Goal: Check status: Check status

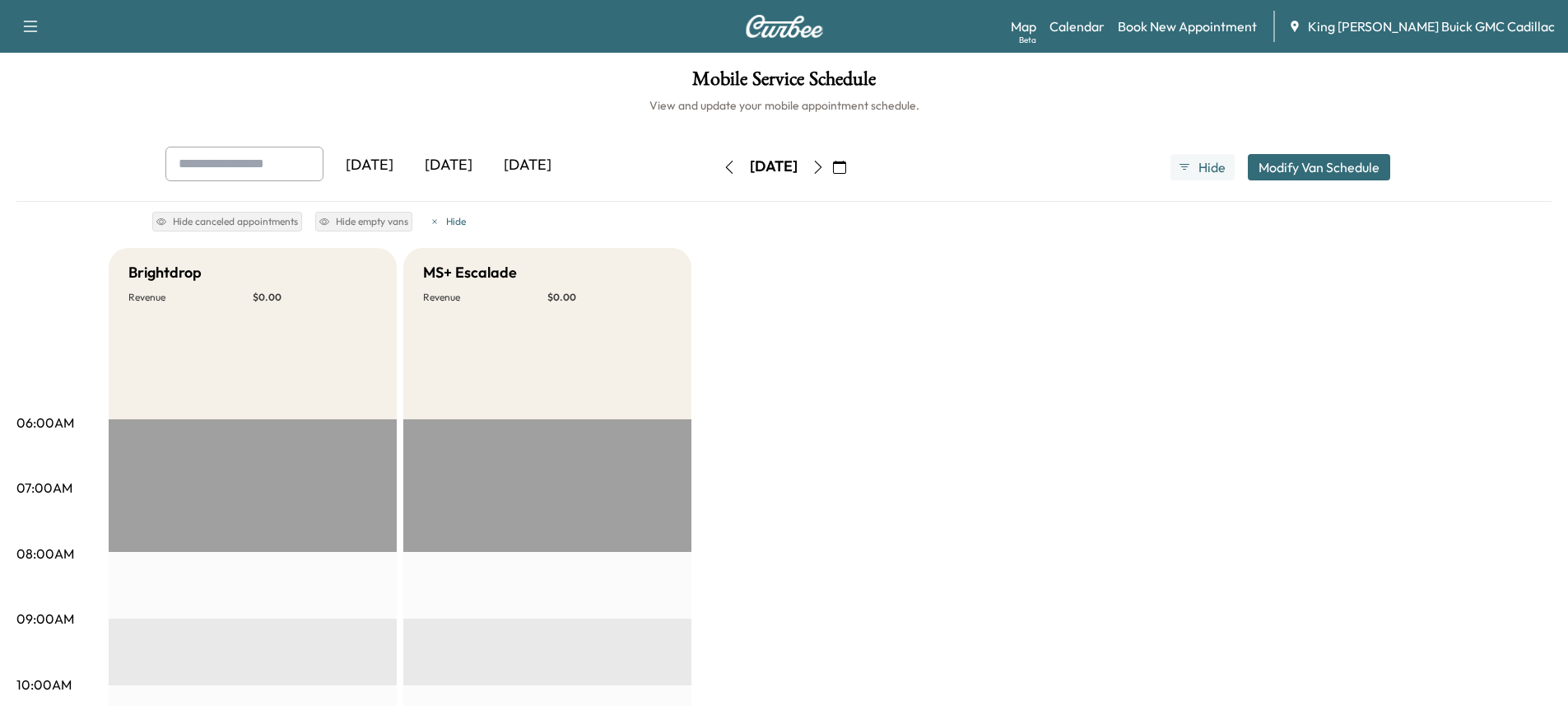
click at [723, 166] on icon "button" at bounding box center [729, 167] width 13 height 13
click at [749, 164] on div "[DATE]" at bounding box center [773, 166] width 48 height 21
click at [723, 161] on icon "button" at bounding box center [729, 167] width 13 height 13
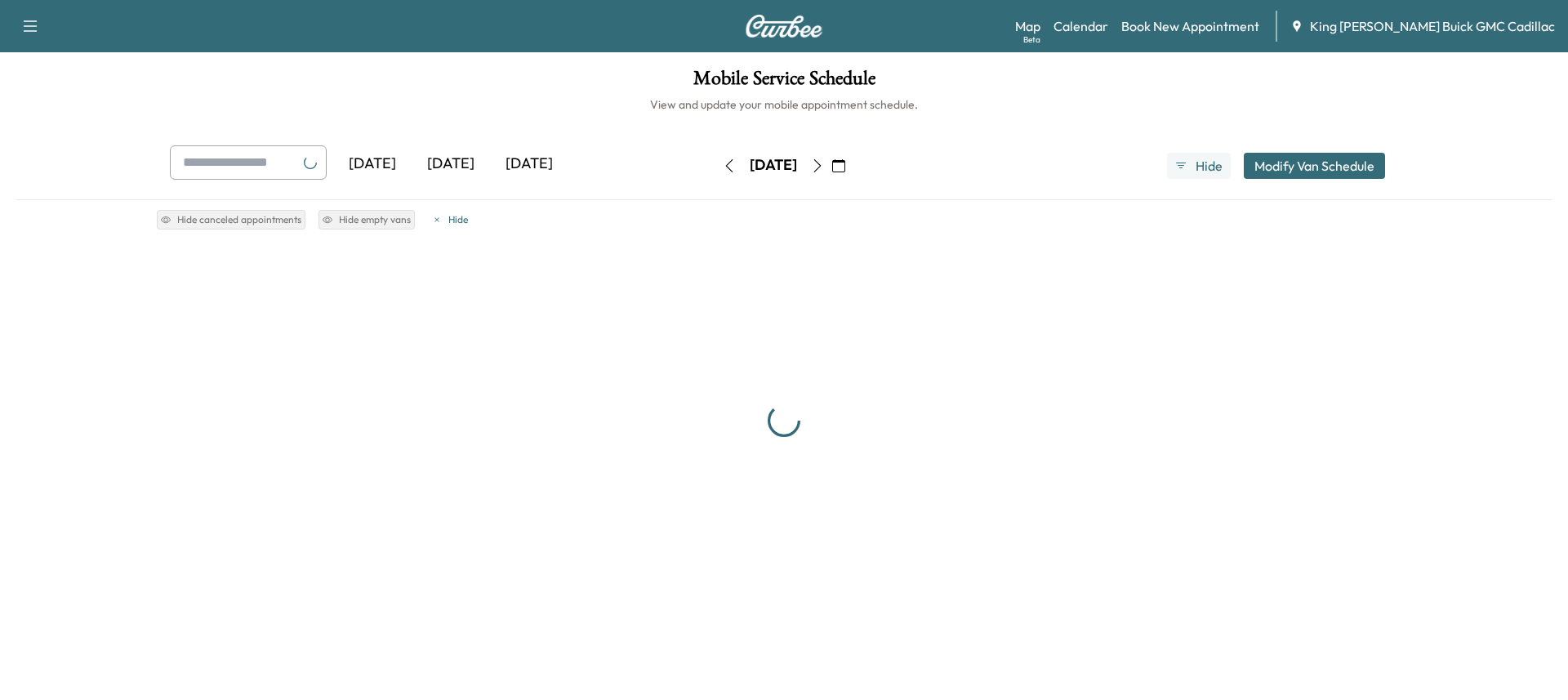
click at [723, 159] on icon "button" at bounding box center [729, 165] width 13 height 13
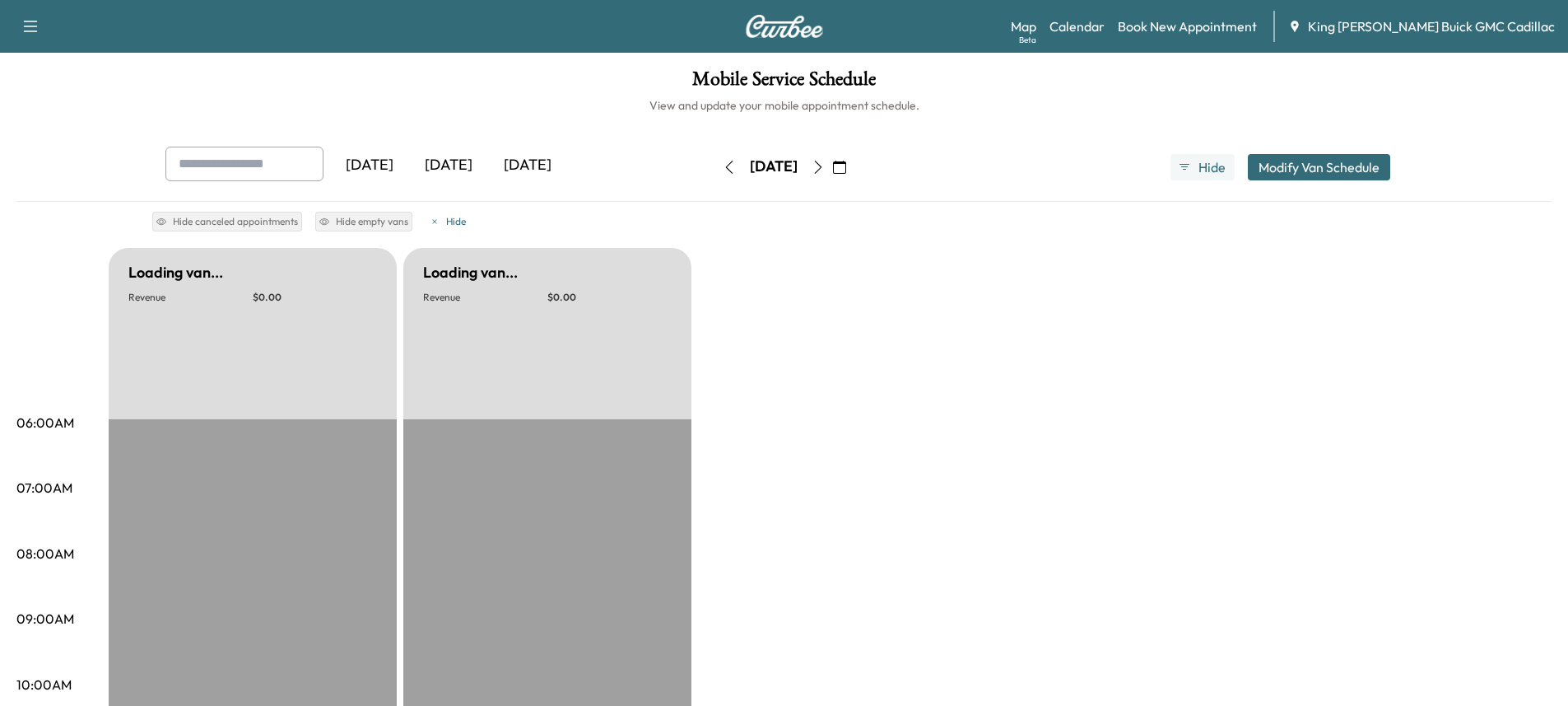
click at [723, 161] on icon "button" at bounding box center [729, 167] width 13 height 13
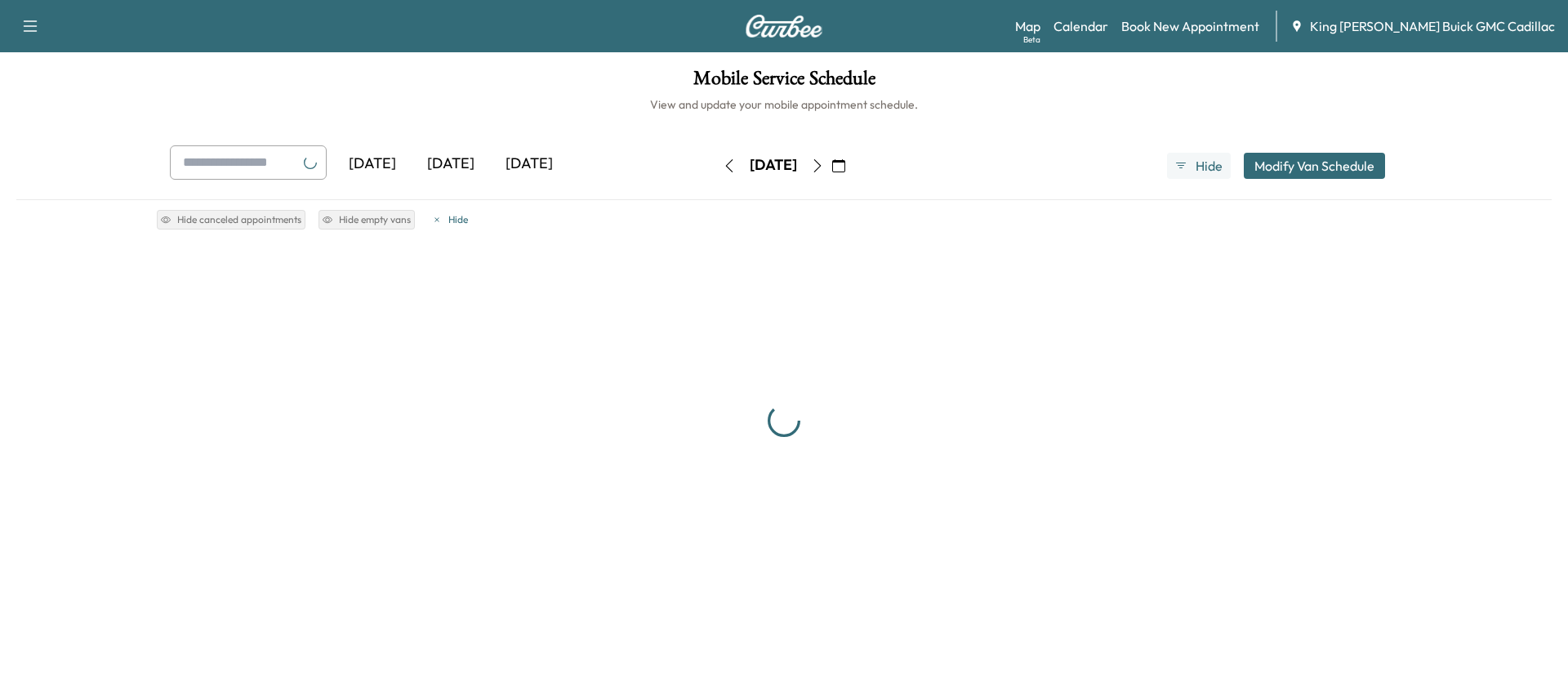
click at [723, 159] on icon "button" at bounding box center [729, 165] width 13 height 13
click at [715, 159] on button "button" at bounding box center [728, 165] width 28 height 26
click at [723, 159] on icon "button" at bounding box center [729, 165] width 13 height 13
click at [715, 159] on button "button" at bounding box center [728, 165] width 28 height 26
click at [723, 159] on icon "button" at bounding box center [729, 165] width 13 height 13
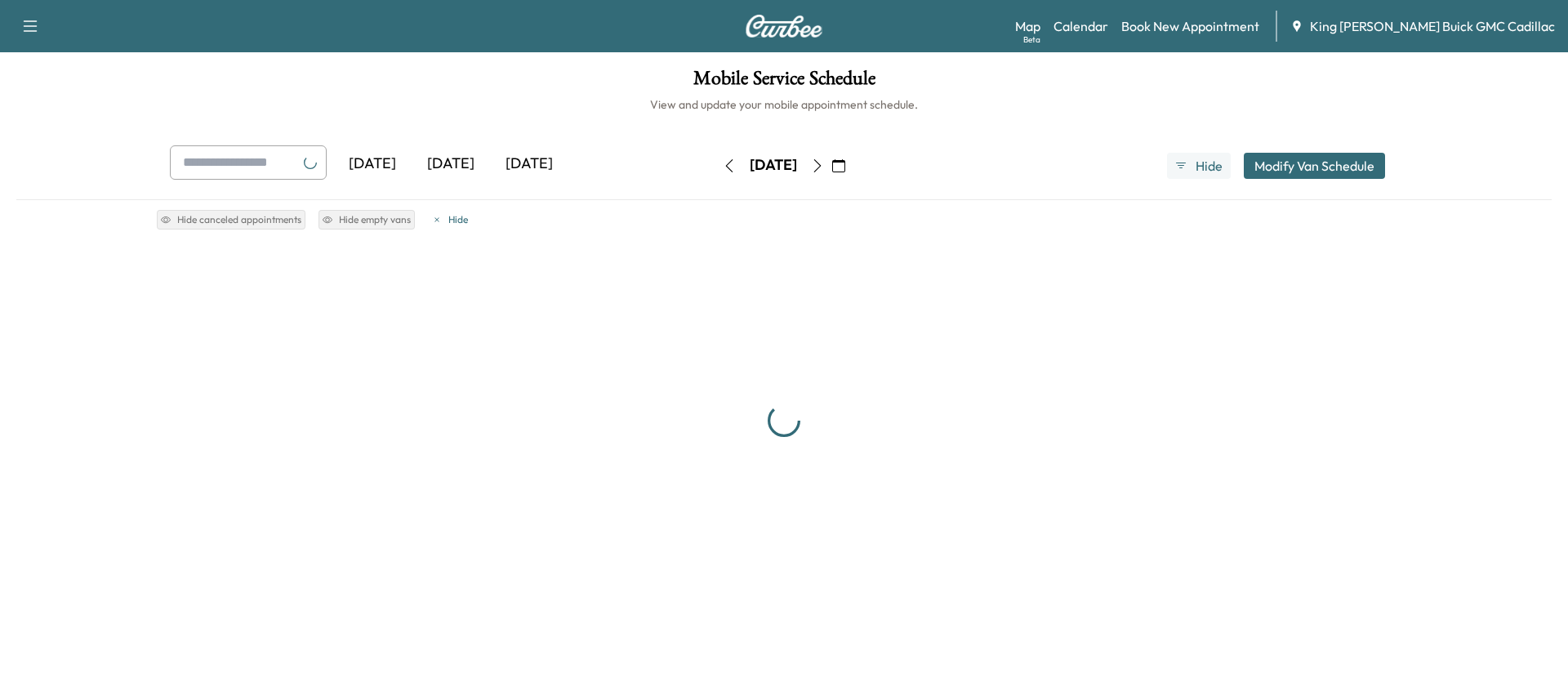
click at [723, 159] on icon "button" at bounding box center [729, 165] width 13 height 13
click at [715, 159] on button "button" at bounding box center [728, 165] width 28 height 26
click at [723, 159] on icon "button" at bounding box center [729, 165] width 13 height 13
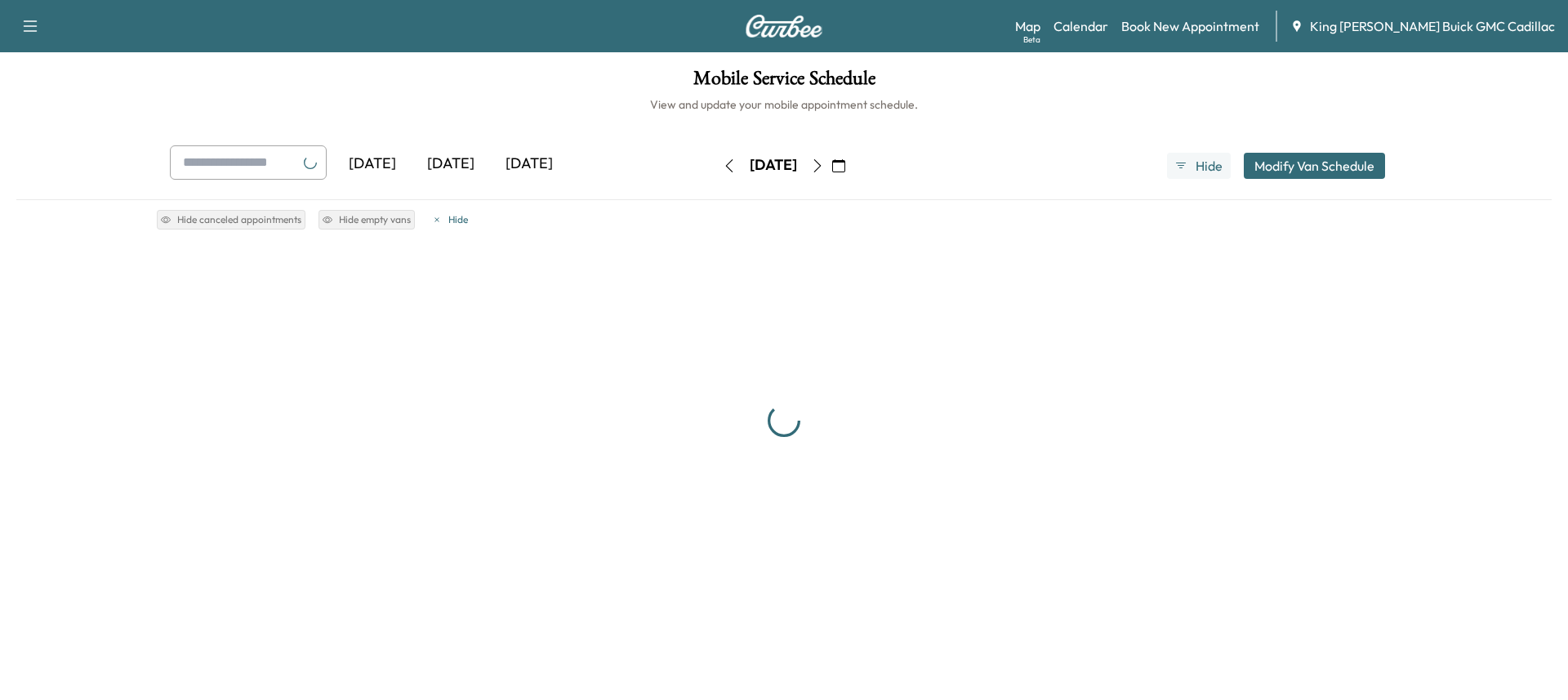
click at [723, 159] on icon "button" at bounding box center [729, 165] width 13 height 13
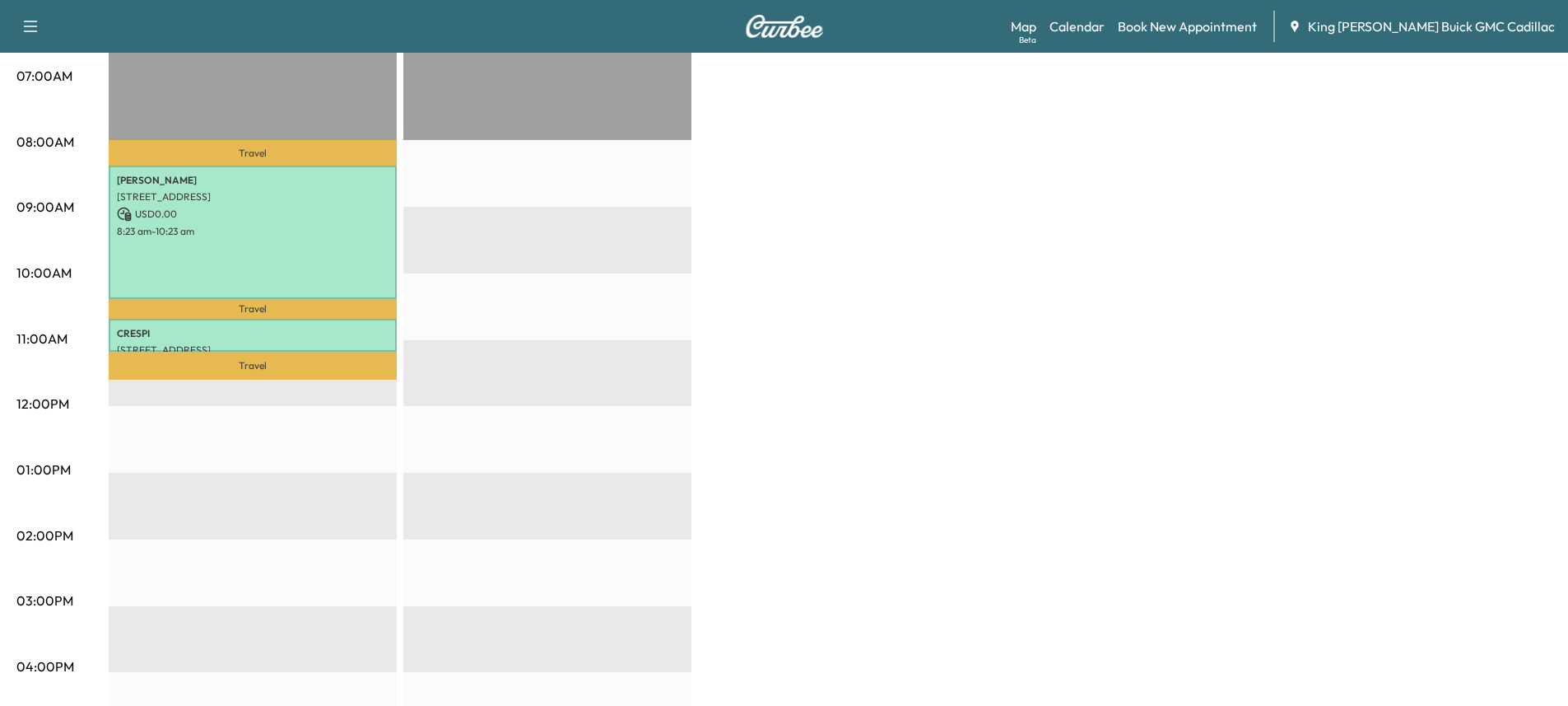
scroll to position [165, 0]
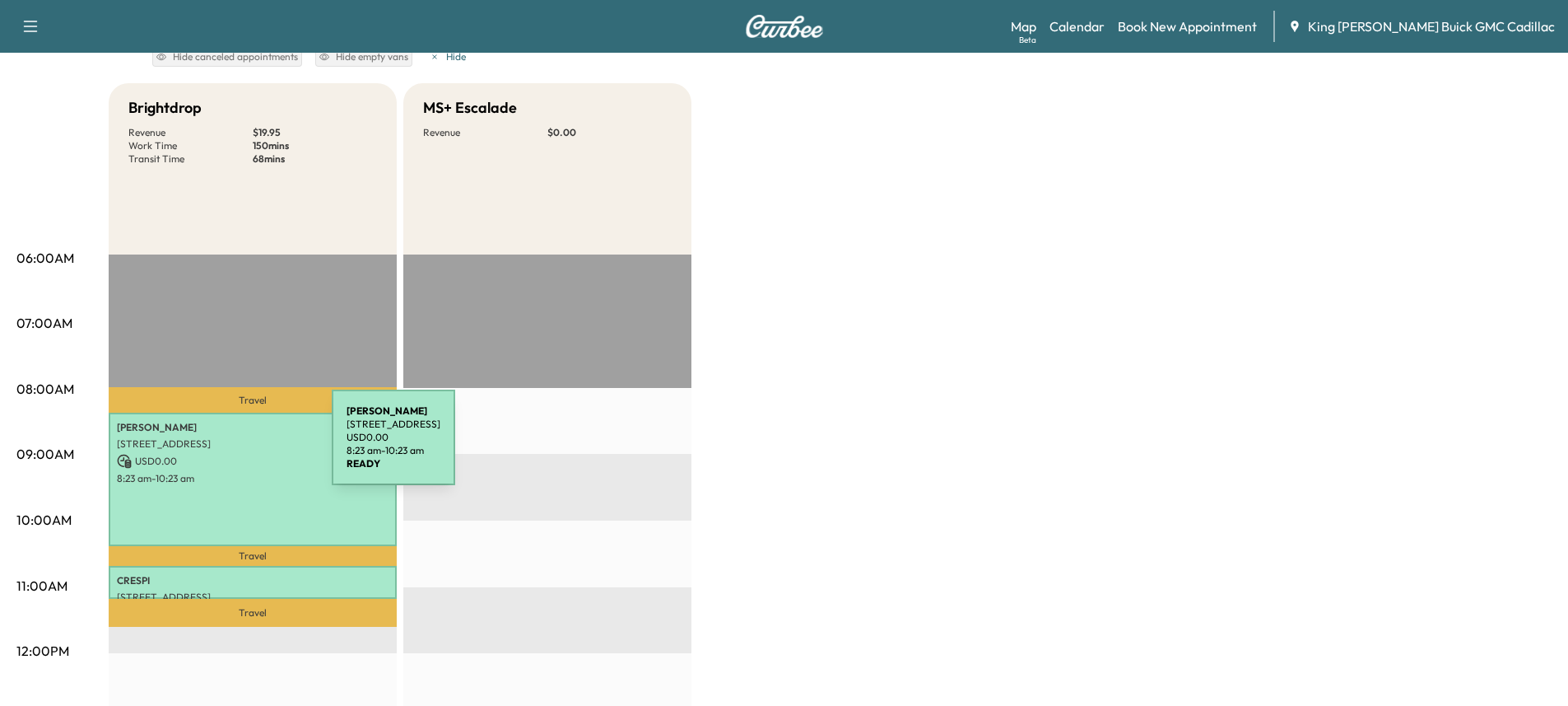
click at [208, 448] on p "[STREET_ADDRESS]" at bounding box center [252, 444] width 272 height 13
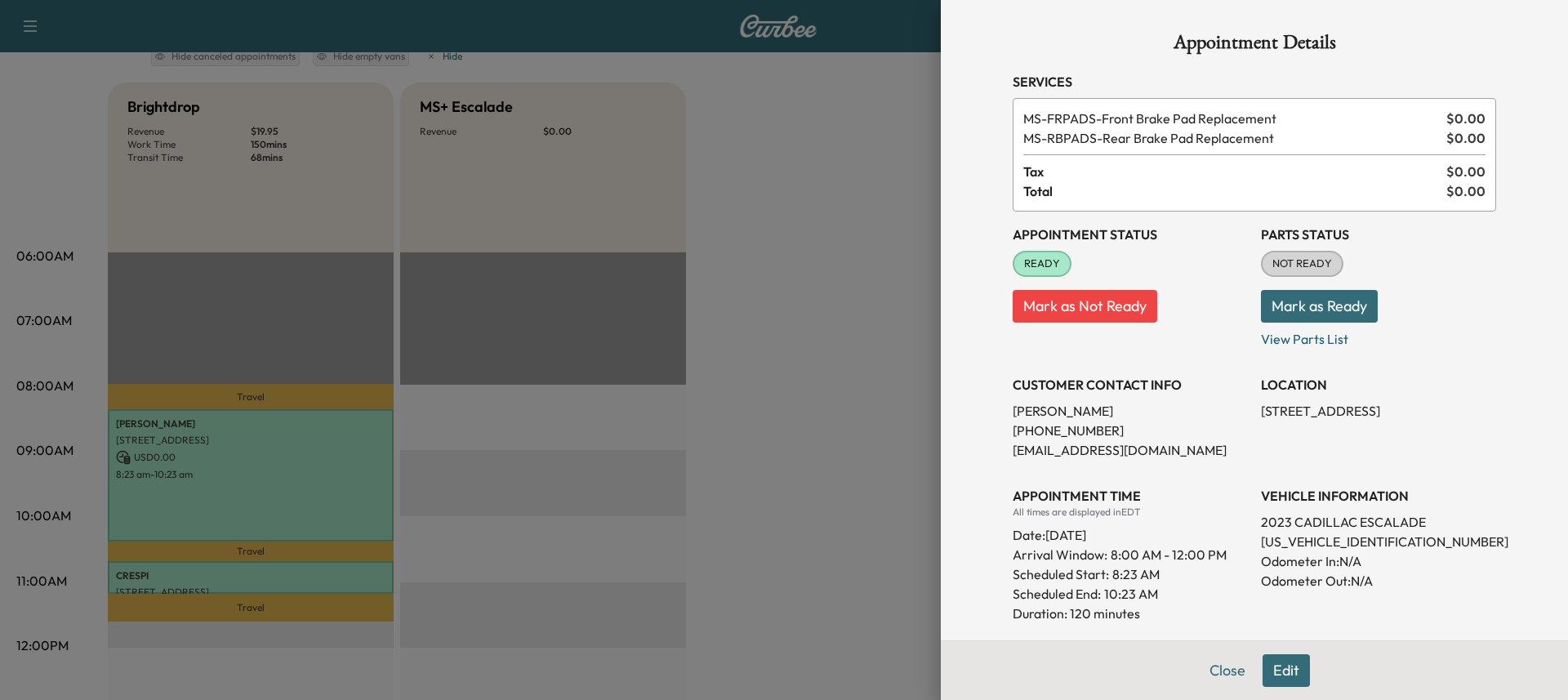
click at [1033, 405] on p "[PERSON_NAME]" at bounding box center [1130, 411] width 235 height 20
click at [780, 141] on div at bounding box center [784, 350] width 1568 height 700
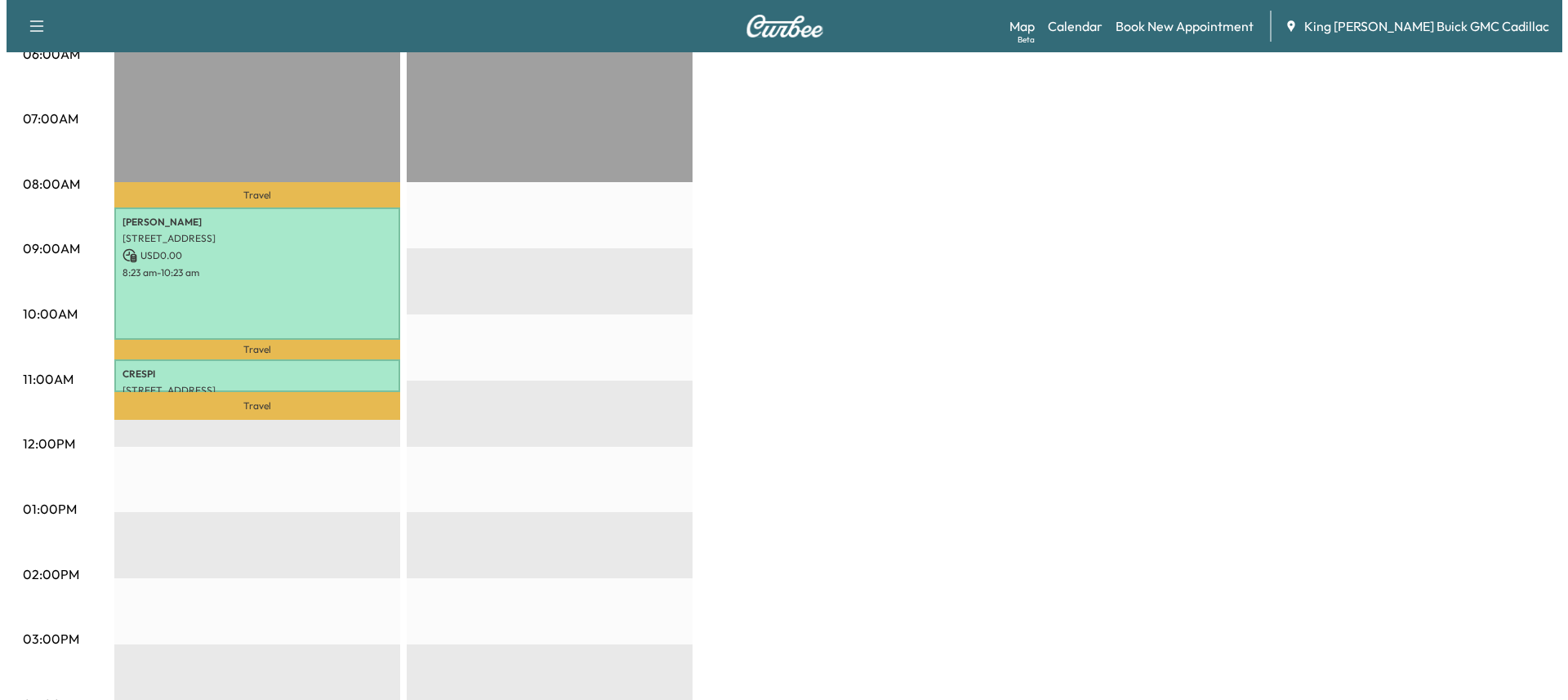
scroll to position [408, 0]
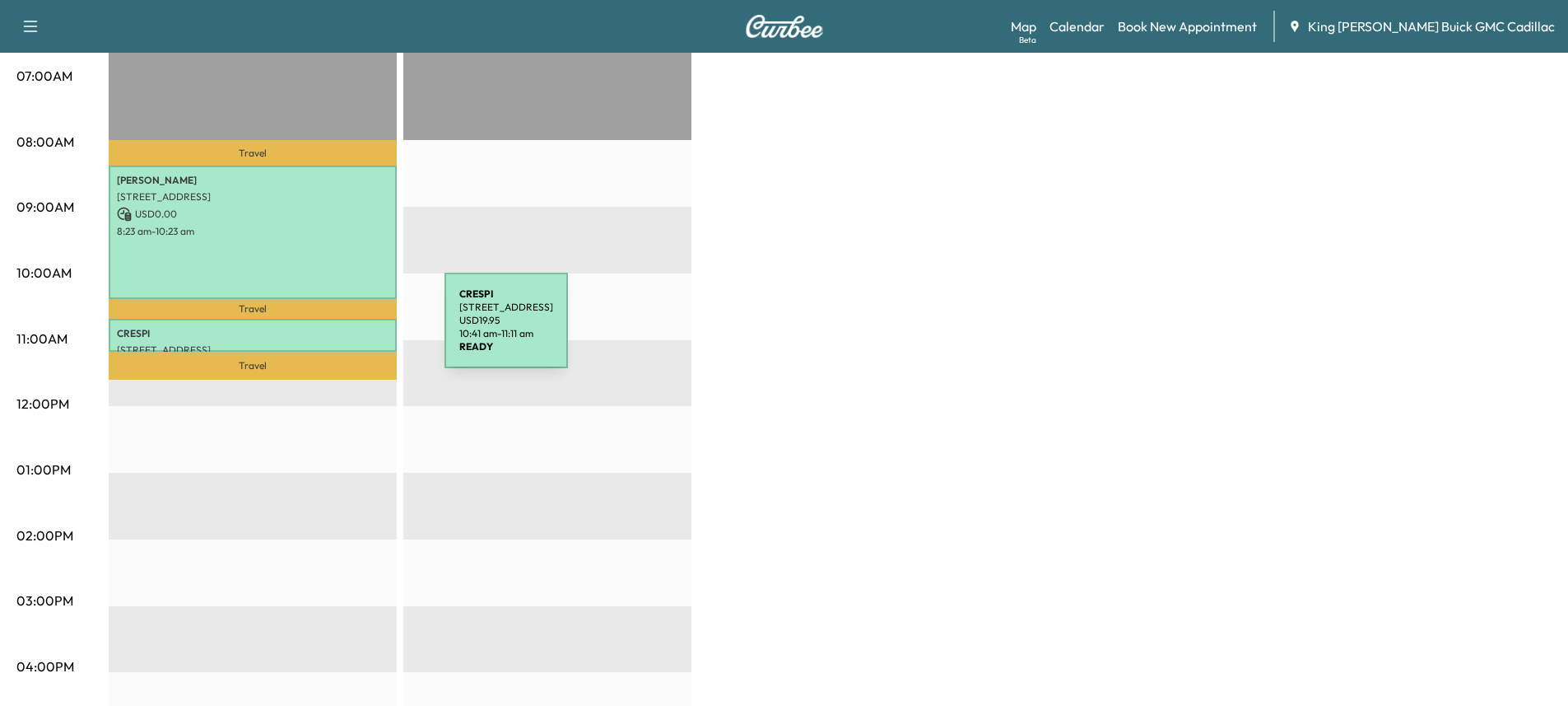
click at [321, 330] on p "CRESPI" at bounding box center [252, 334] width 272 height 13
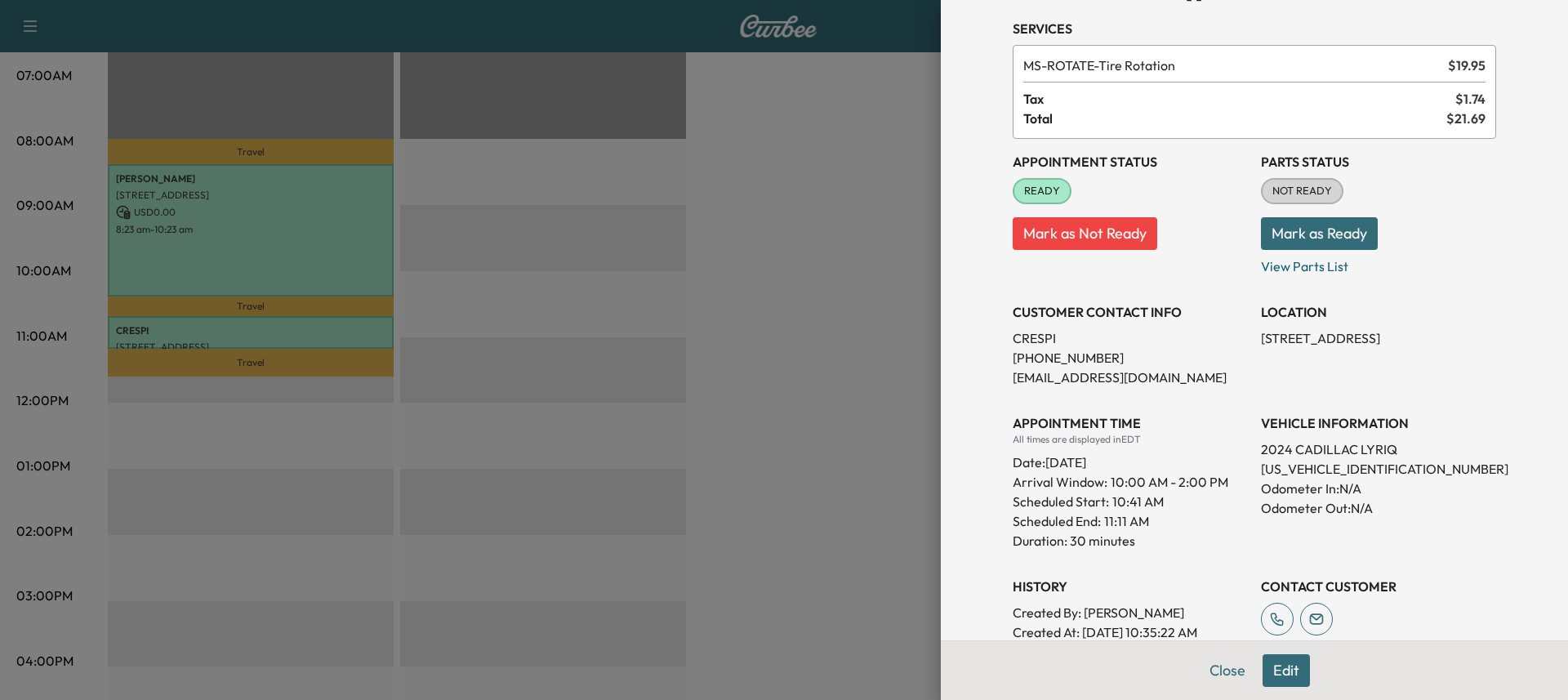
scroll to position [82, 0]
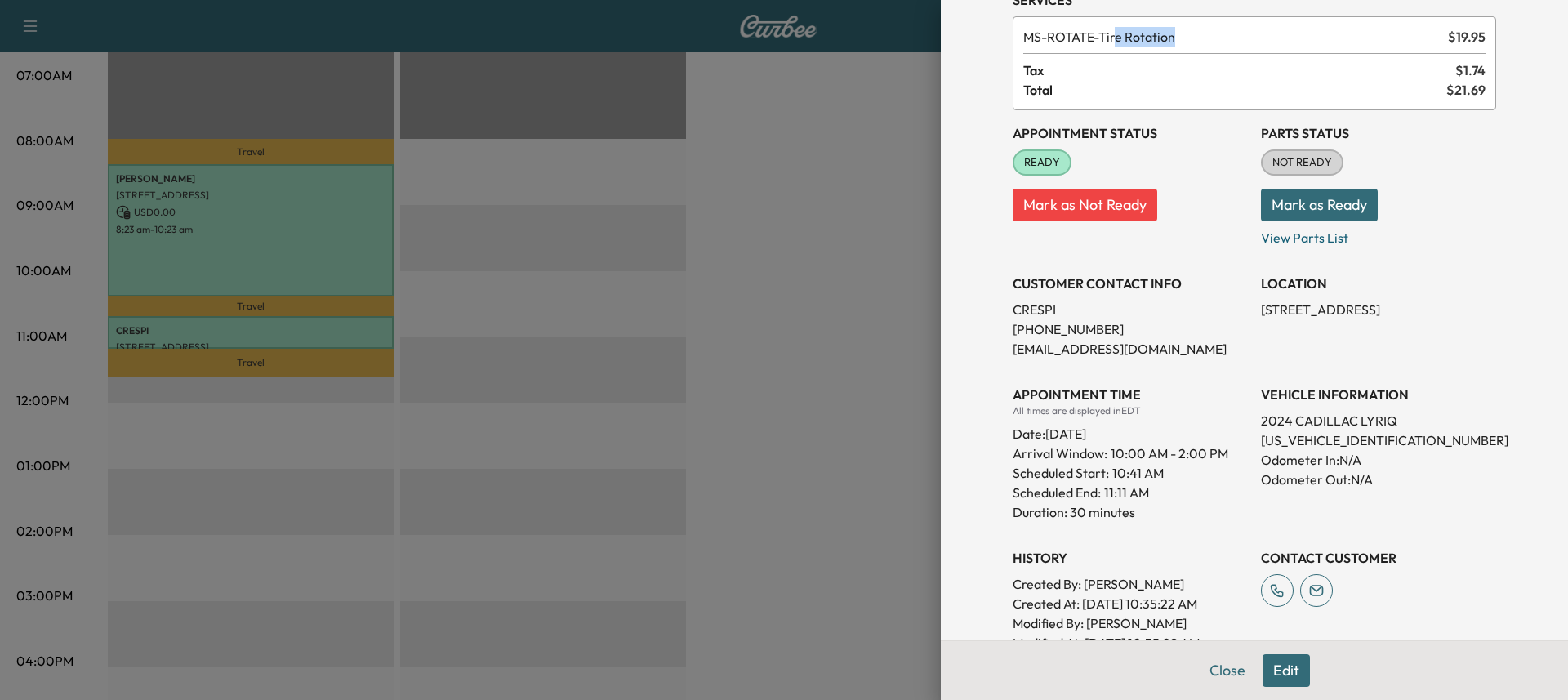
drag, startPoint x: 1111, startPoint y: 40, endPoint x: 1202, endPoint y: 41, distance: 91.0
click at [1191, 40] on span "MS-ROTATE - Tire Rotation" at bounding box center [1232, 36] width 418 height 20
click at [1205, 41] on span "MS-ROTATE - Tire Rotation" at bounding box center [1232, 36] width 418 height 20
drag, startPoint x: 974, startPoint y: 75, endPoint x: 990, endPoint y: 79, distance: 16.5
click at [978, 77] on div "Appointment Details Services MS-ROTATE - Tire Rotation $ 19.95 Tax $ 1.74 Total…" at bounding box center [1254, 350] width 627 height 700
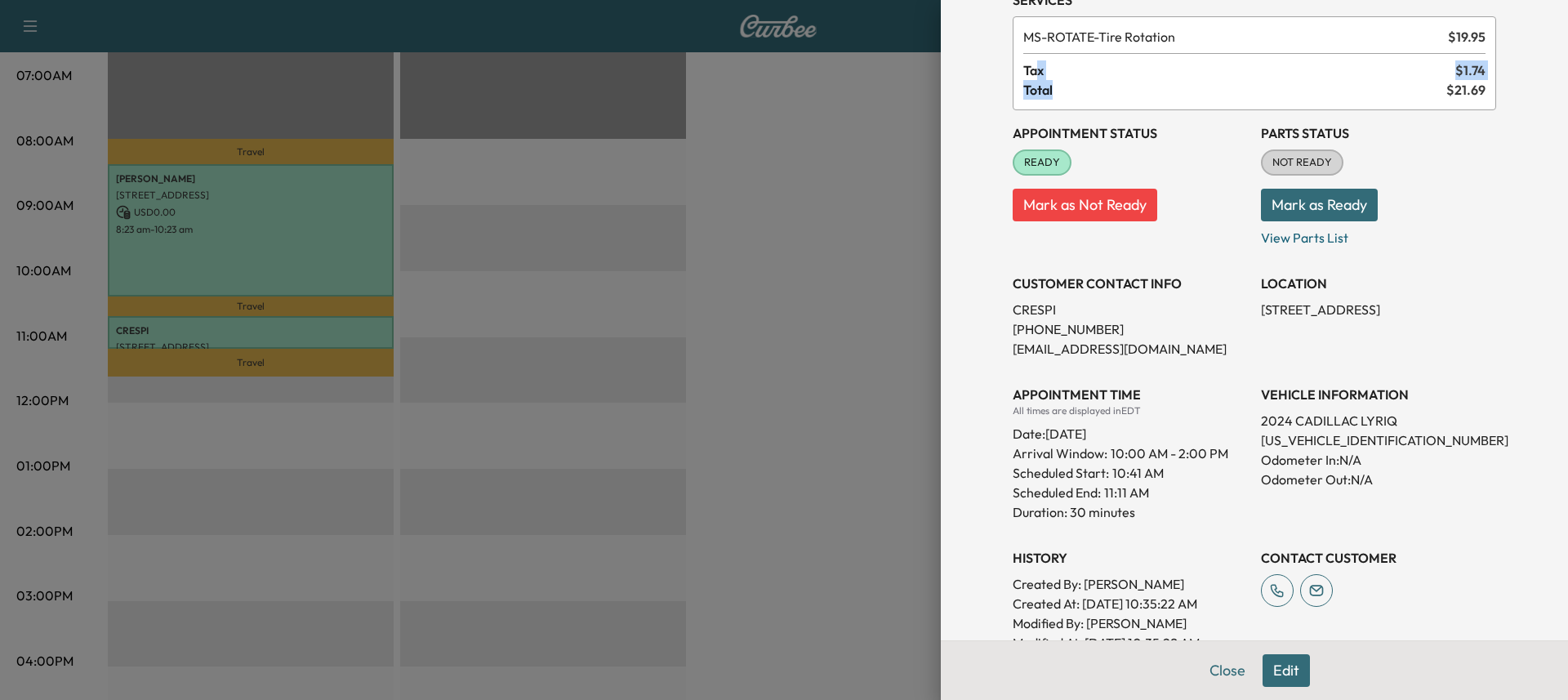
drag, startPoint x: 1025, startPoint y: 71, endPoint x: 1040, endPoint y: 82, distance: 18.6
click at [1040, 82] on div "MS-ROTATE - Tire Rotation $ 19.95 Tax $ 1.74 Total $ 21.69" at bounding box center [1255, 63] width 484 height 94
click at [1046, 86] on span "Total" at bounding box center [1234, 90] width 423 height 20
drag, startPoint x: 1475, startPoint y: 96, endPoint x: 1001, endPoint y: 21, distance: 479.9
click at [1013, 21] on div "MS-ROTATE - Tire Rotation $ 19.95 Tax $ 1.74 Total $ 21.69" at bounding box center [1255, 63] width 484 height 94
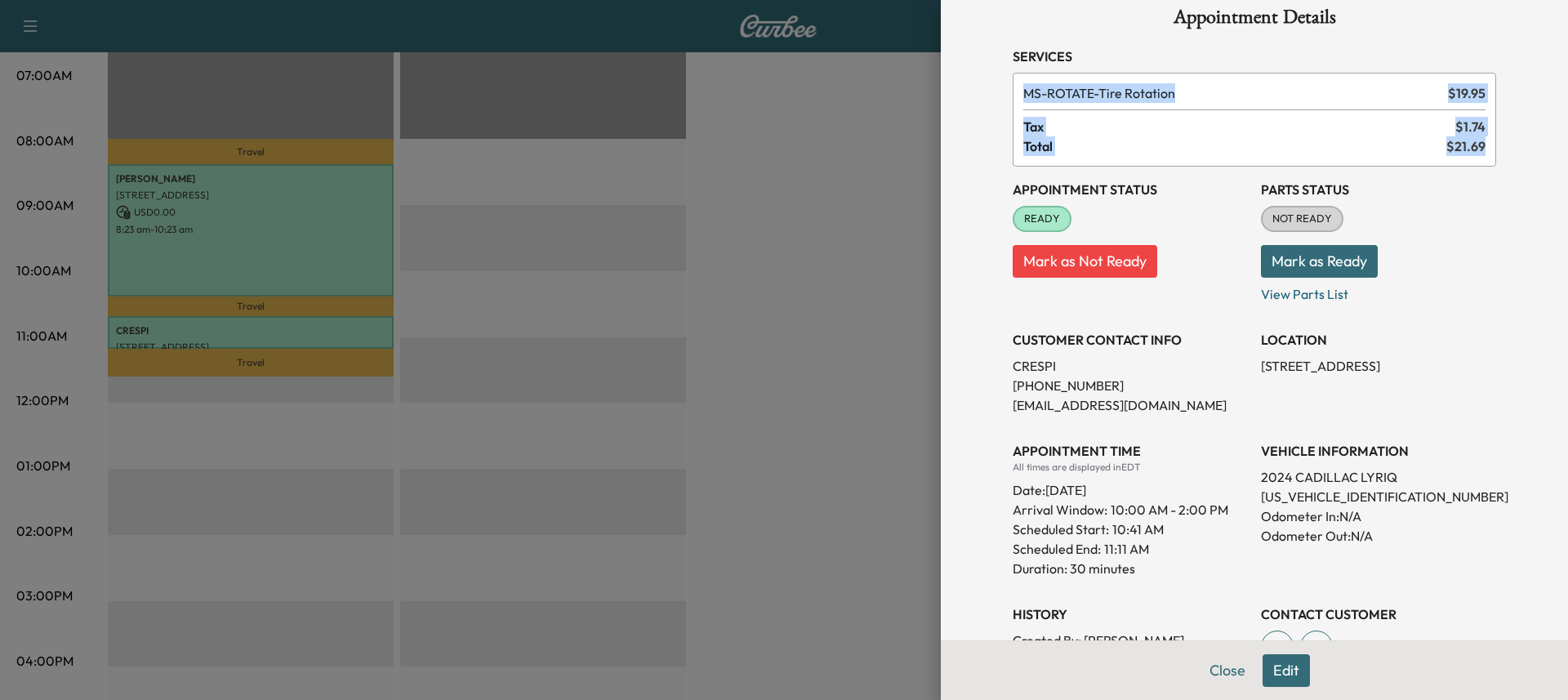
scroll to position [0, 0]
